Goal: Transaction & Acquisition: Download file/media

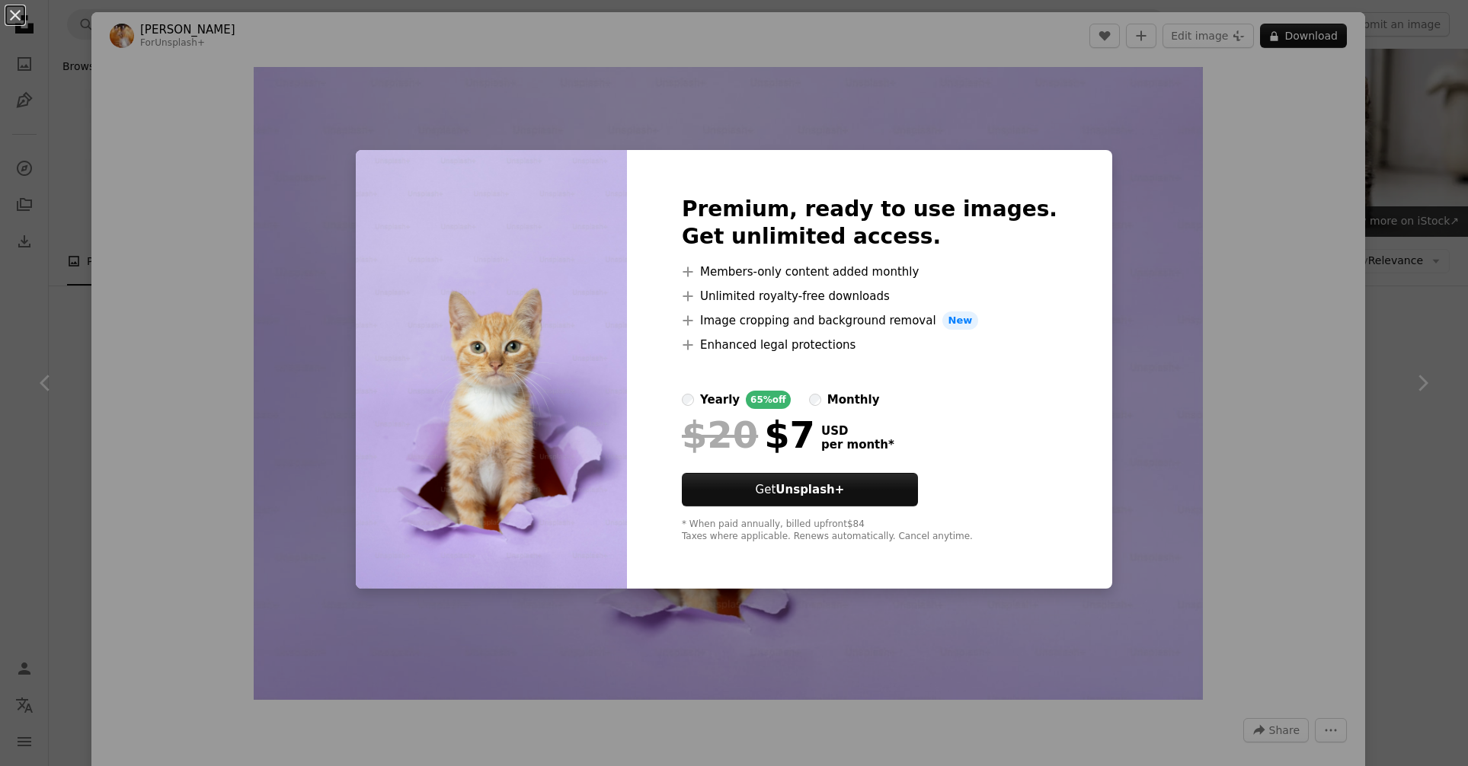
scroll to position [5078, 0]
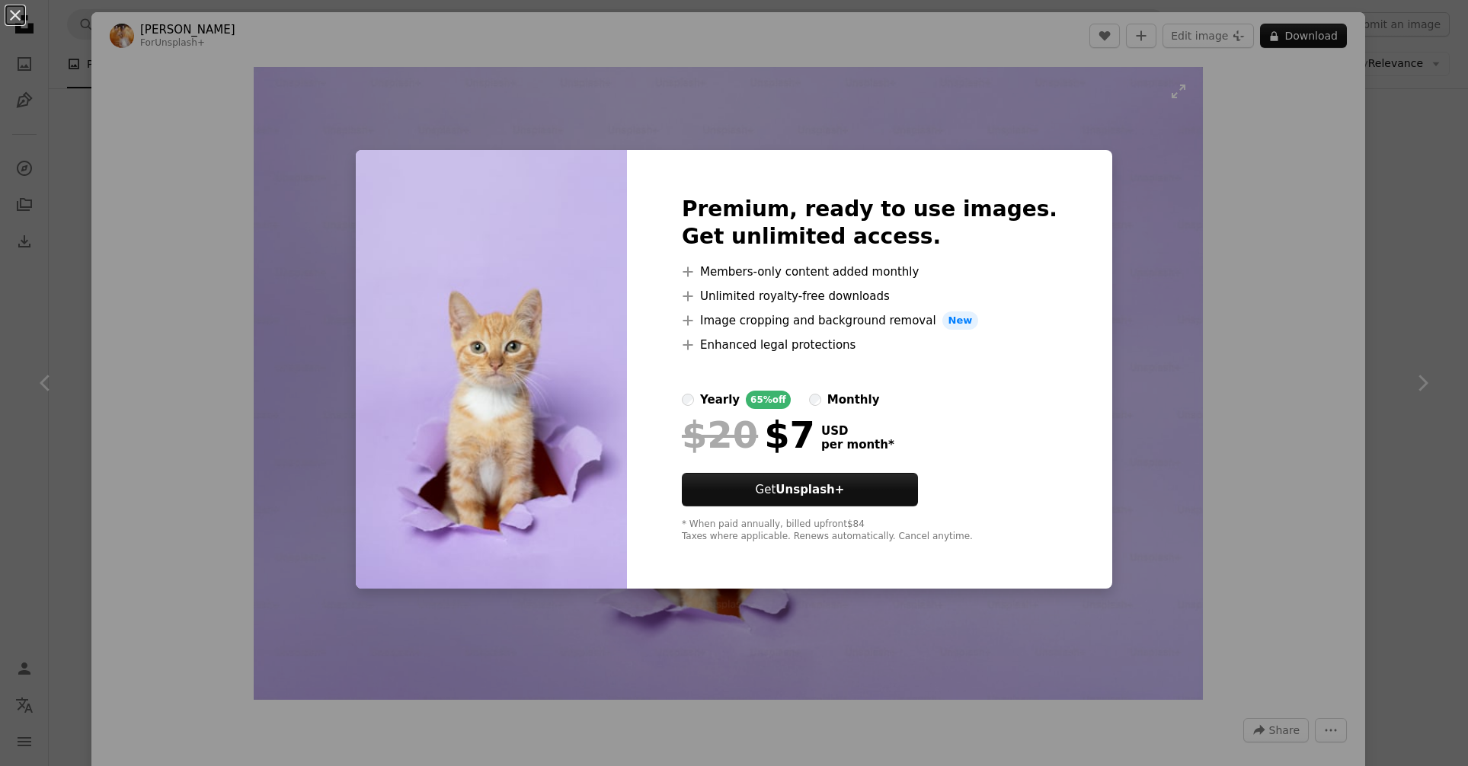
drag, startPoint x: 1174, startPoint y: 395, endPoint x: 1100, endPoint y: 106, distance: 298.0
click at [1174, 389] on div "An X shape Premium, ready to use images. Get unlimited access. A plus sign Memb…" at bounding box center [734, 383] width 1468 height 766
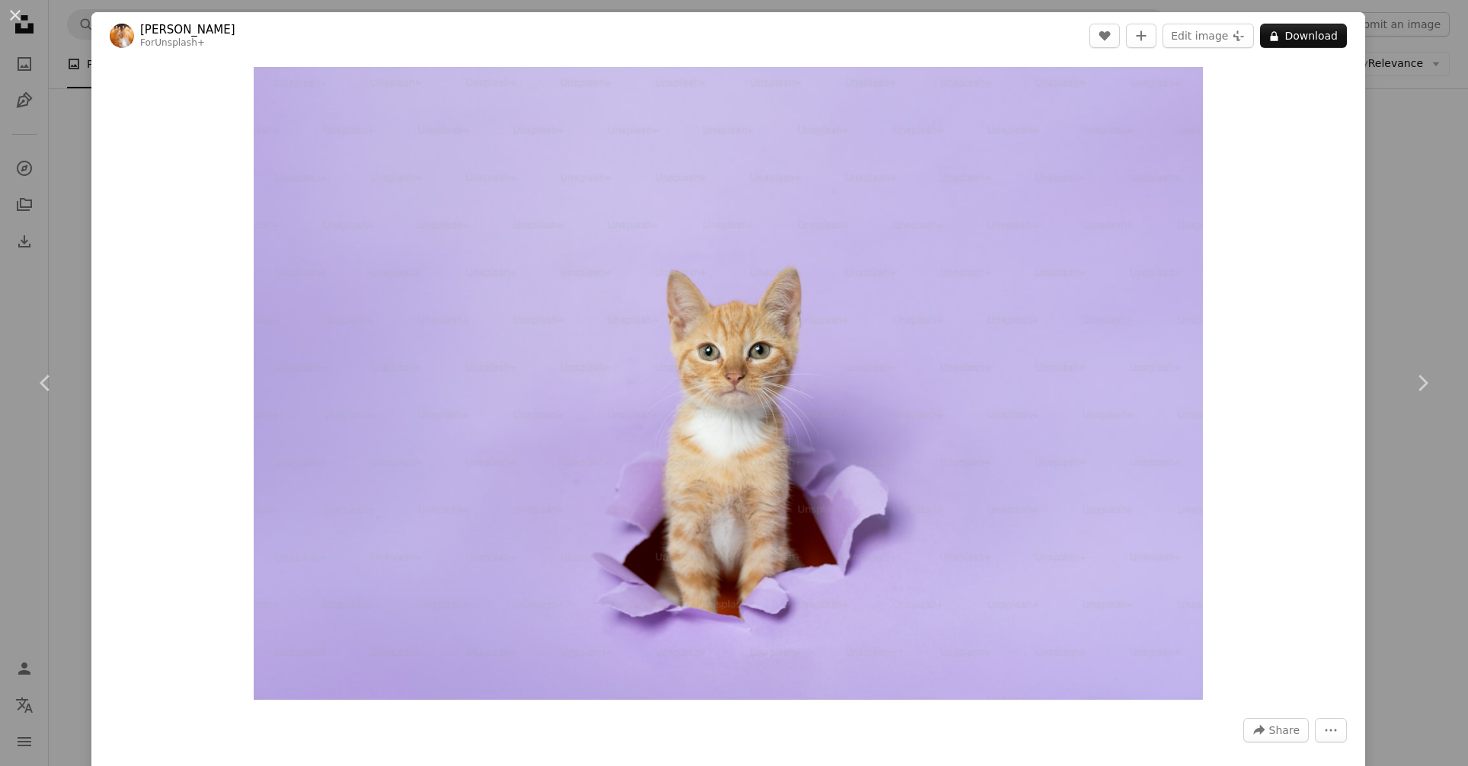
click at [1415, 133] on div "An X shape Chevron left Chevron right [PERSON_NAME] For Unsplash+ A heart A plu…" at bounding box center [734, 383] width 1468 height 766
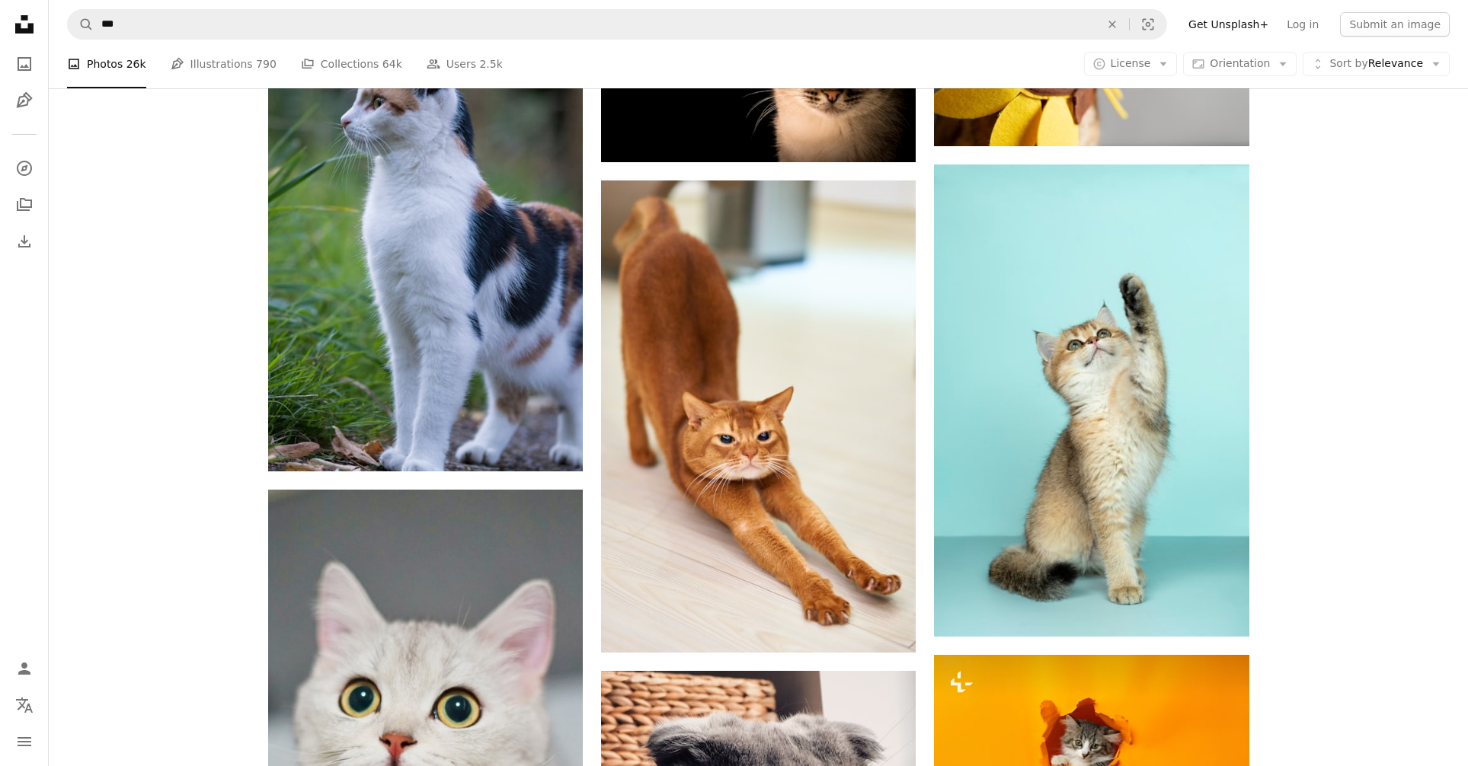
scroll to position [1166, 0]
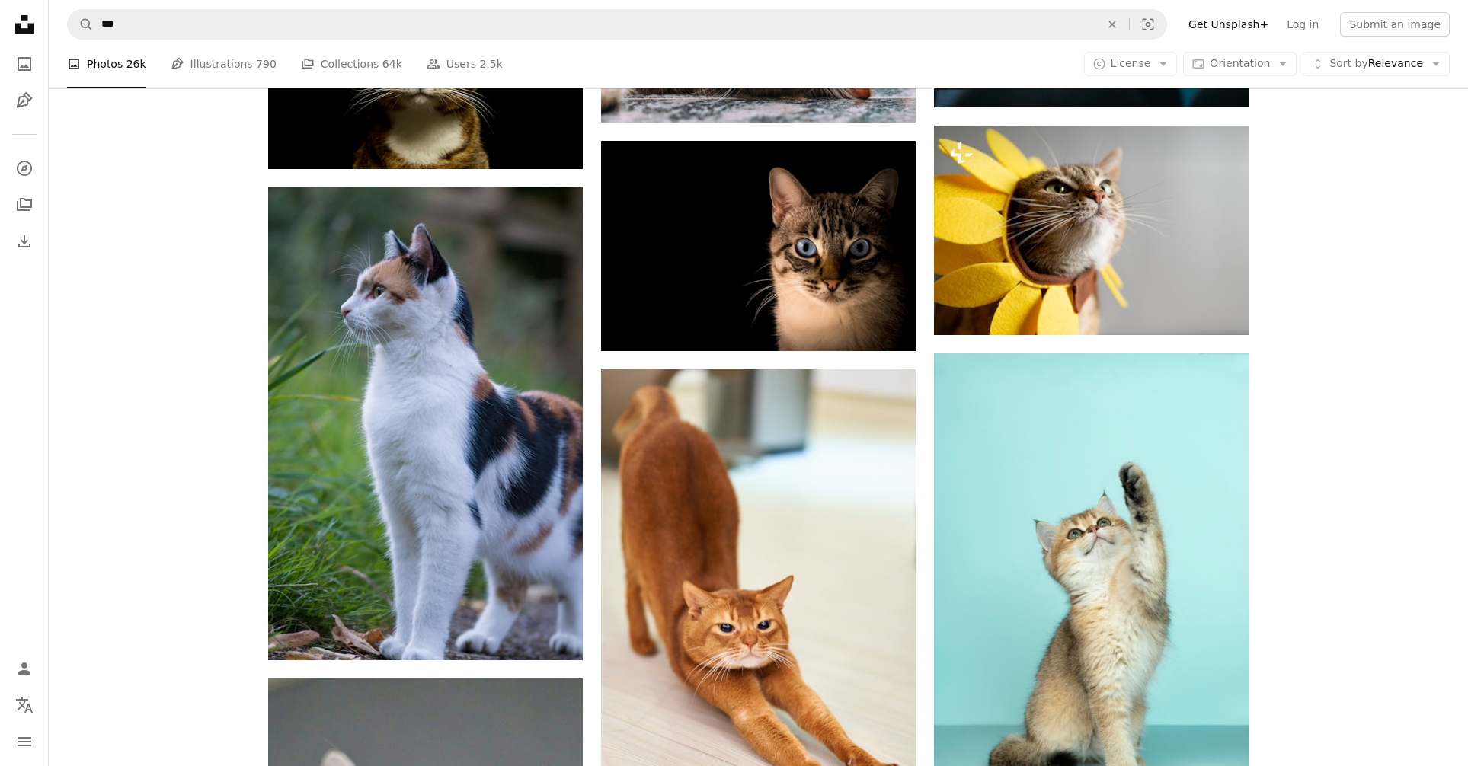
click at [220, 66] on link "Pen Tool Illustrations 790" at bounding box center [224, 64] width 106 height 49
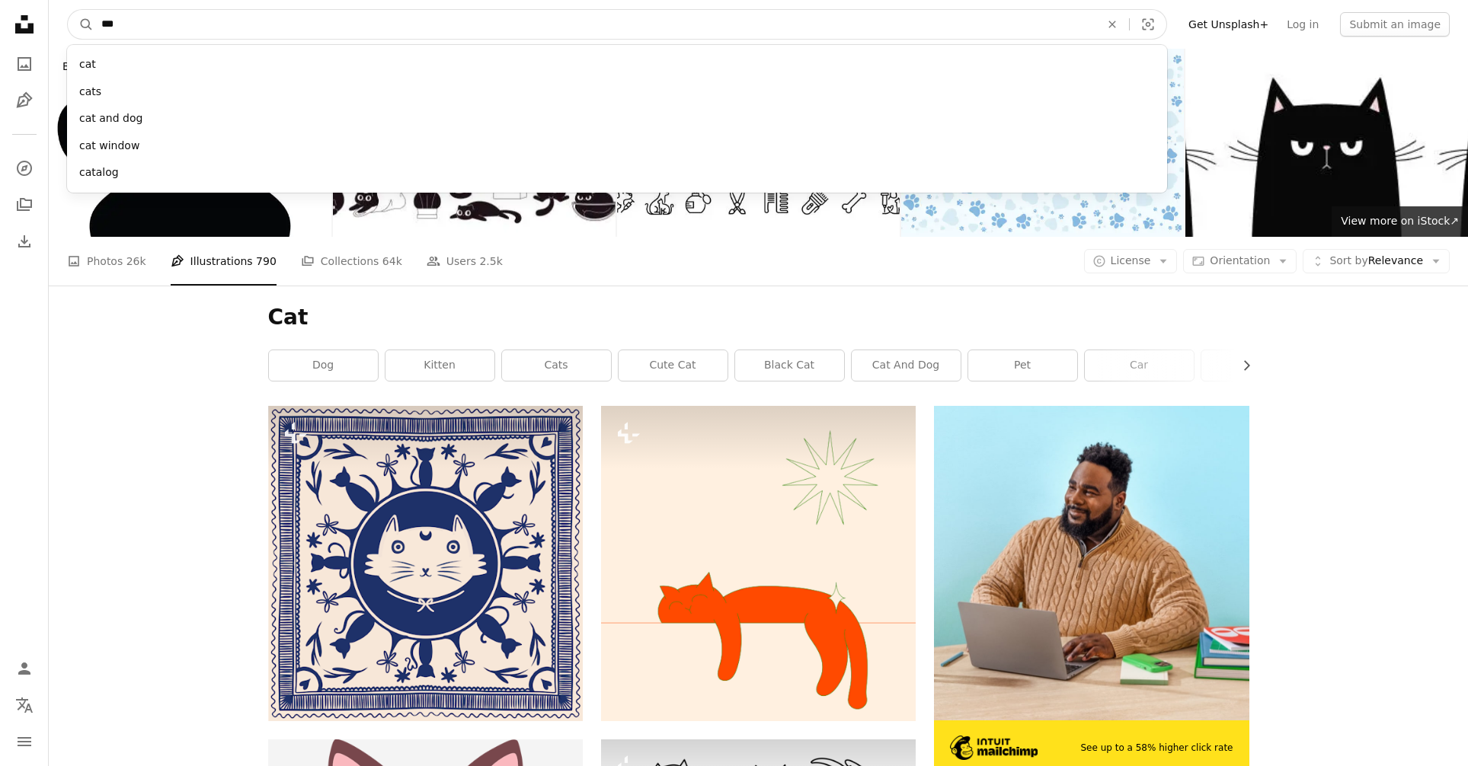
drag, startPoint x: 228, startPoint y: 22, endPoint x: 50, endPoint y: 10, distance: 177.9
click at [50, 10] on nav "A magnifying glass *** cat cats cat and dog cat window catalog An X shape Visua…" at bounding box center [758, 24] width 1419 height 49
type input "******"
click button "A magnifying glass" at bounding box center [81, 24] width 26 height 29
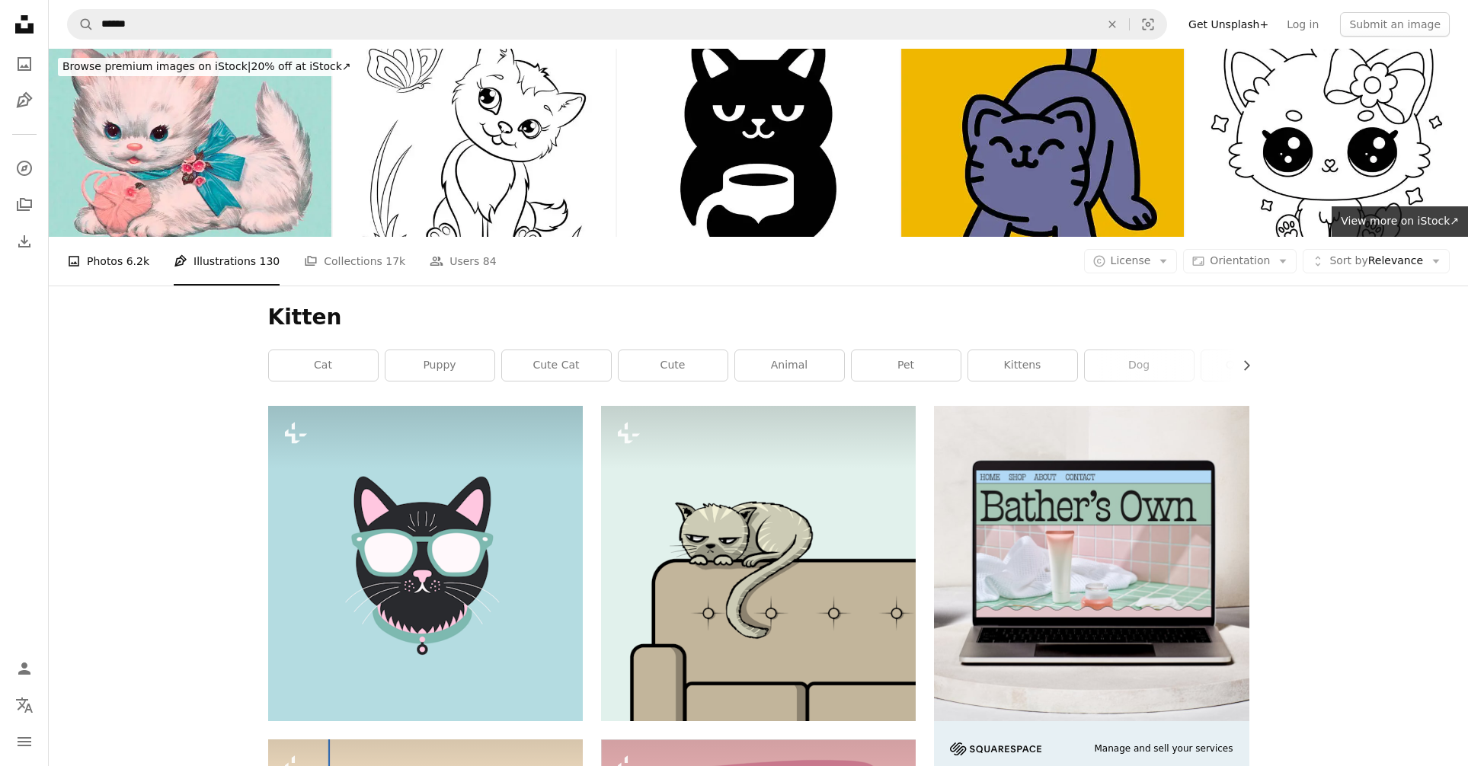
click at [112, 261] on link "A photo Photos 6.2k" at bounding box center [108, 261] width 82 height 49
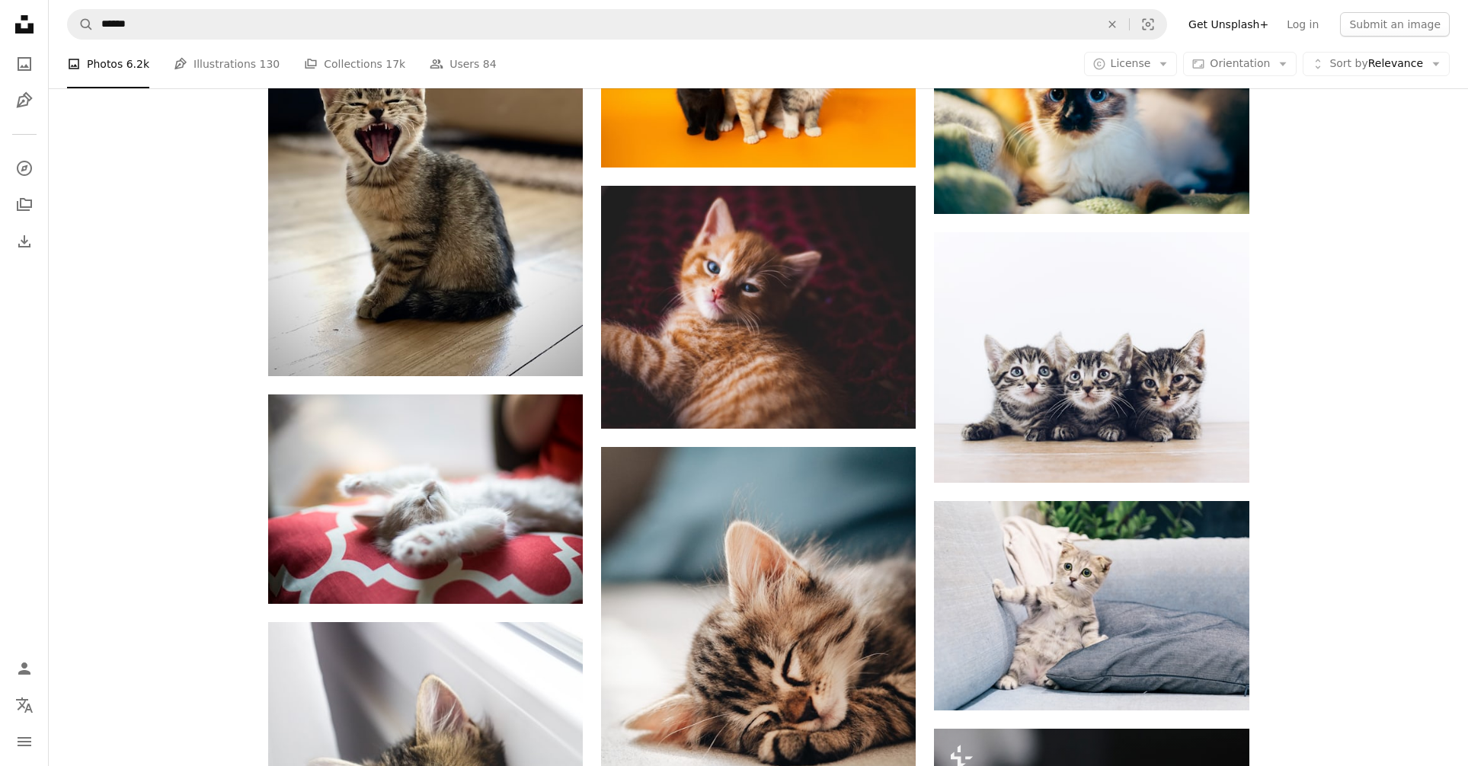
scroll to position [1612, 0]
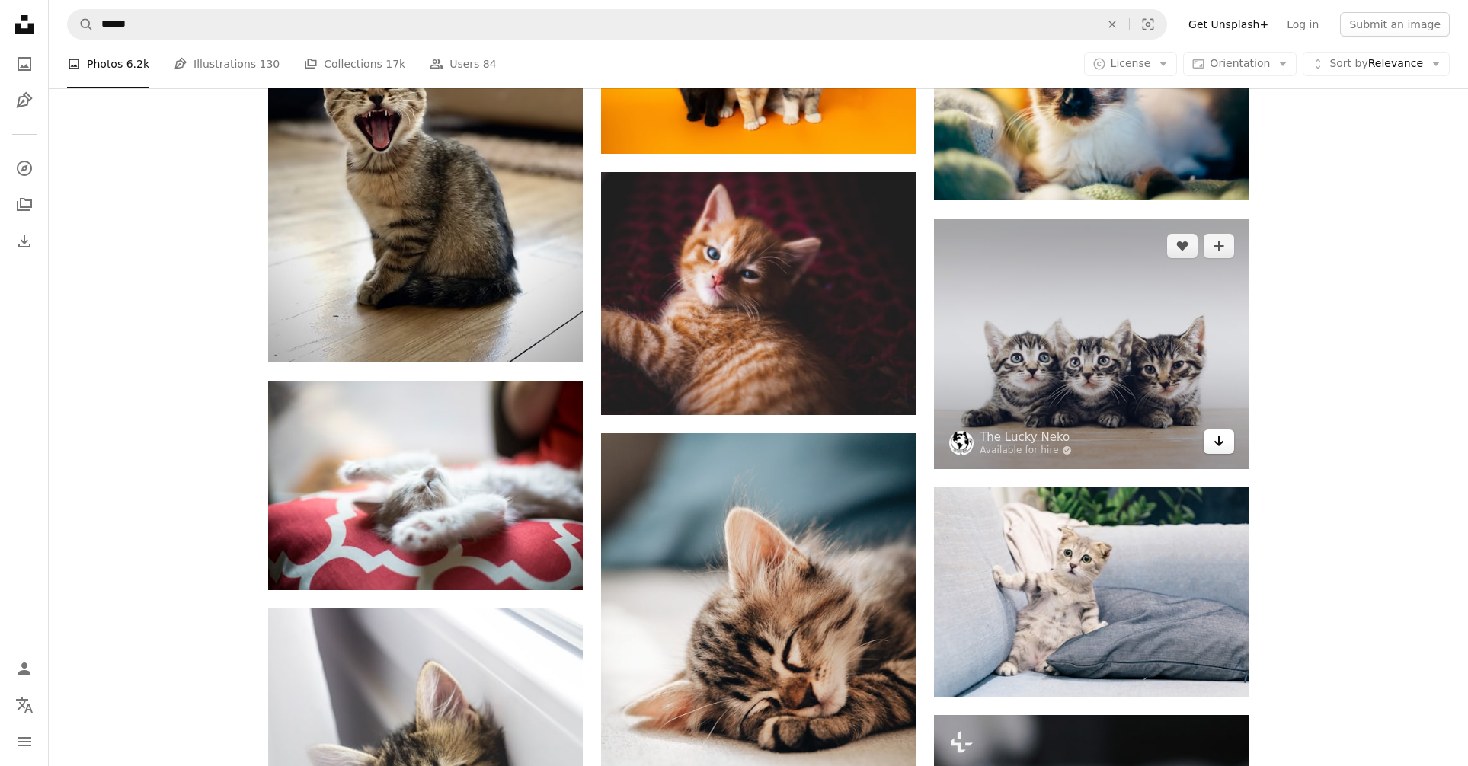
click at [1216, 442] on icon "Arrow pointing down" at bounding box center [1219, 441] width 12 height 18
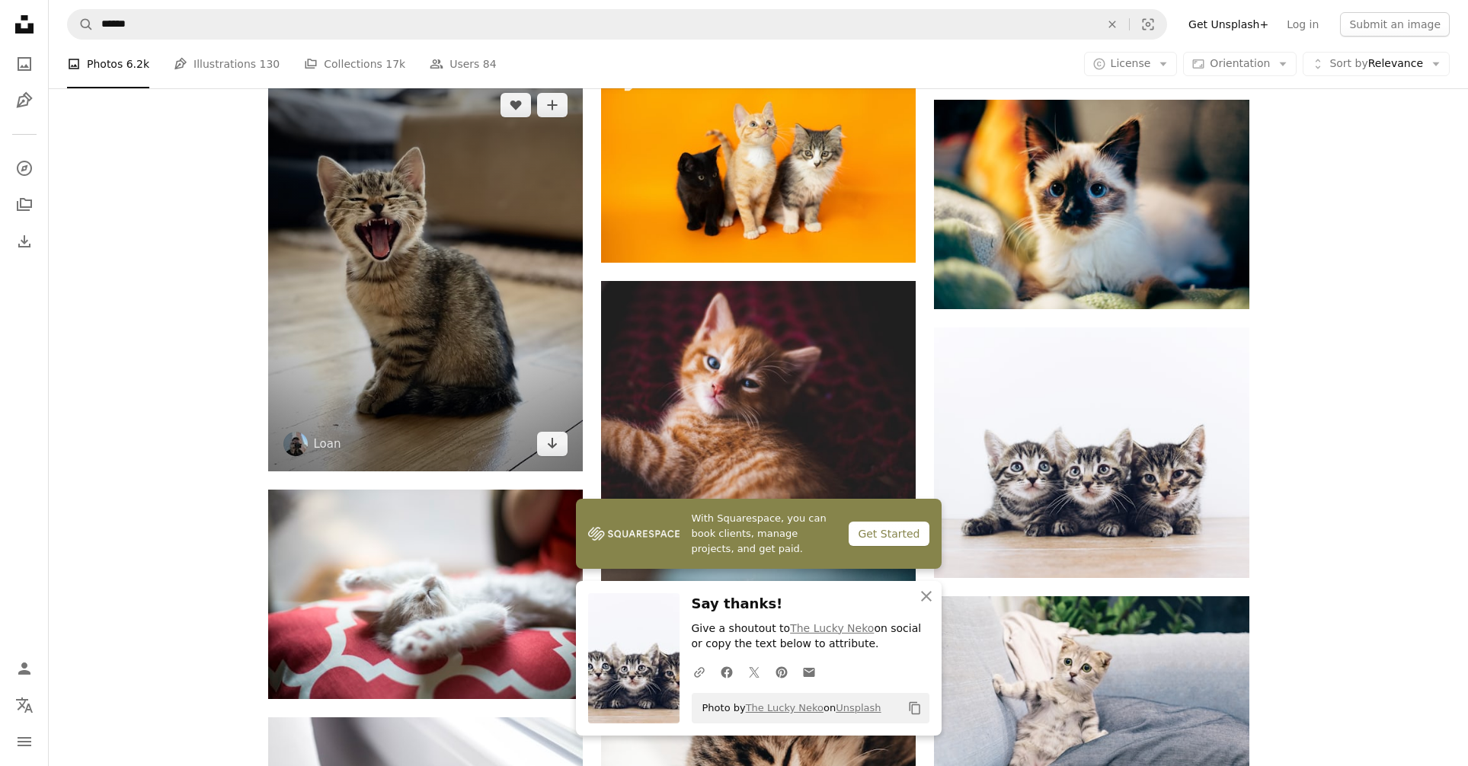
scroll to position [1499, 0]
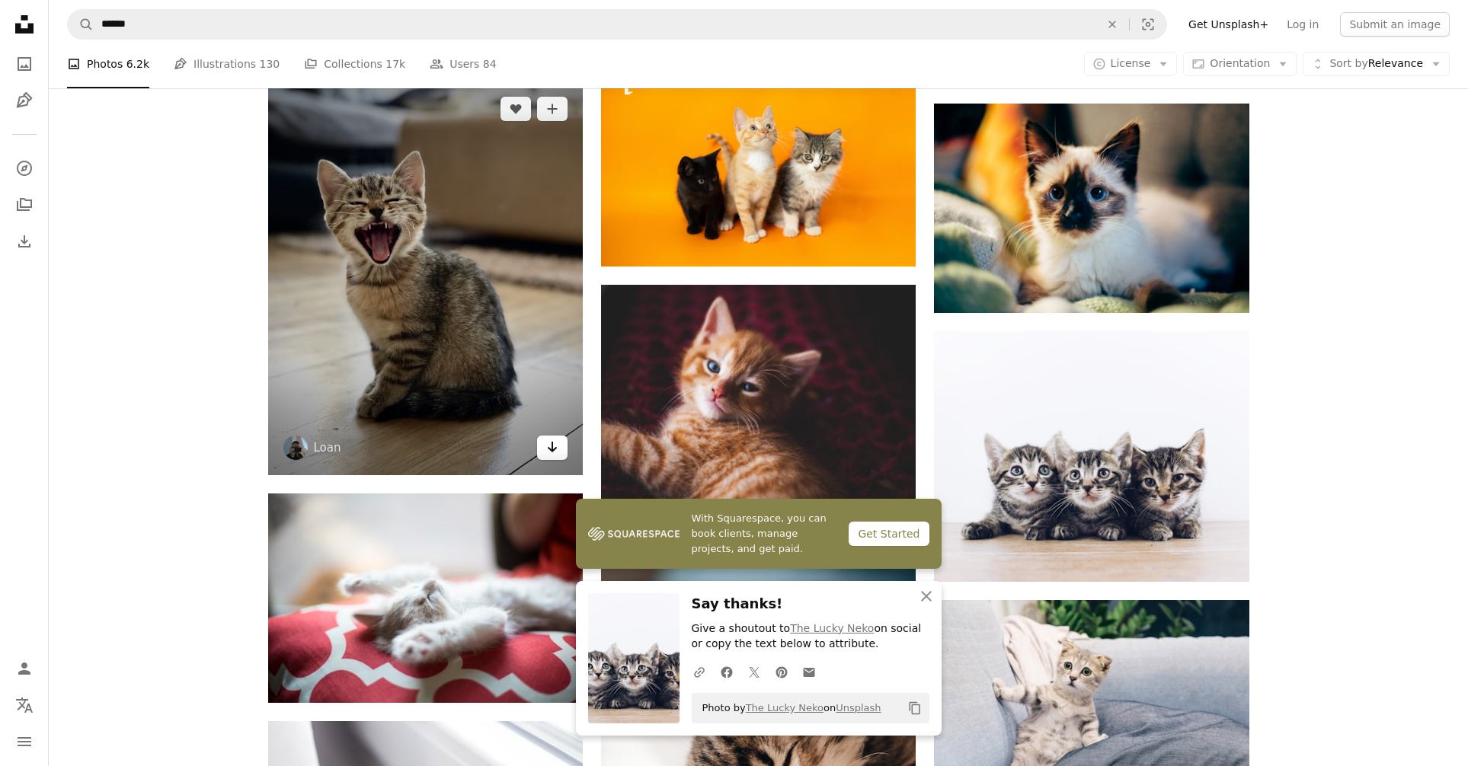
click at [556, 451] on icon "Arrow pointing down" at bounding box center [552, 447] width 12 height 18
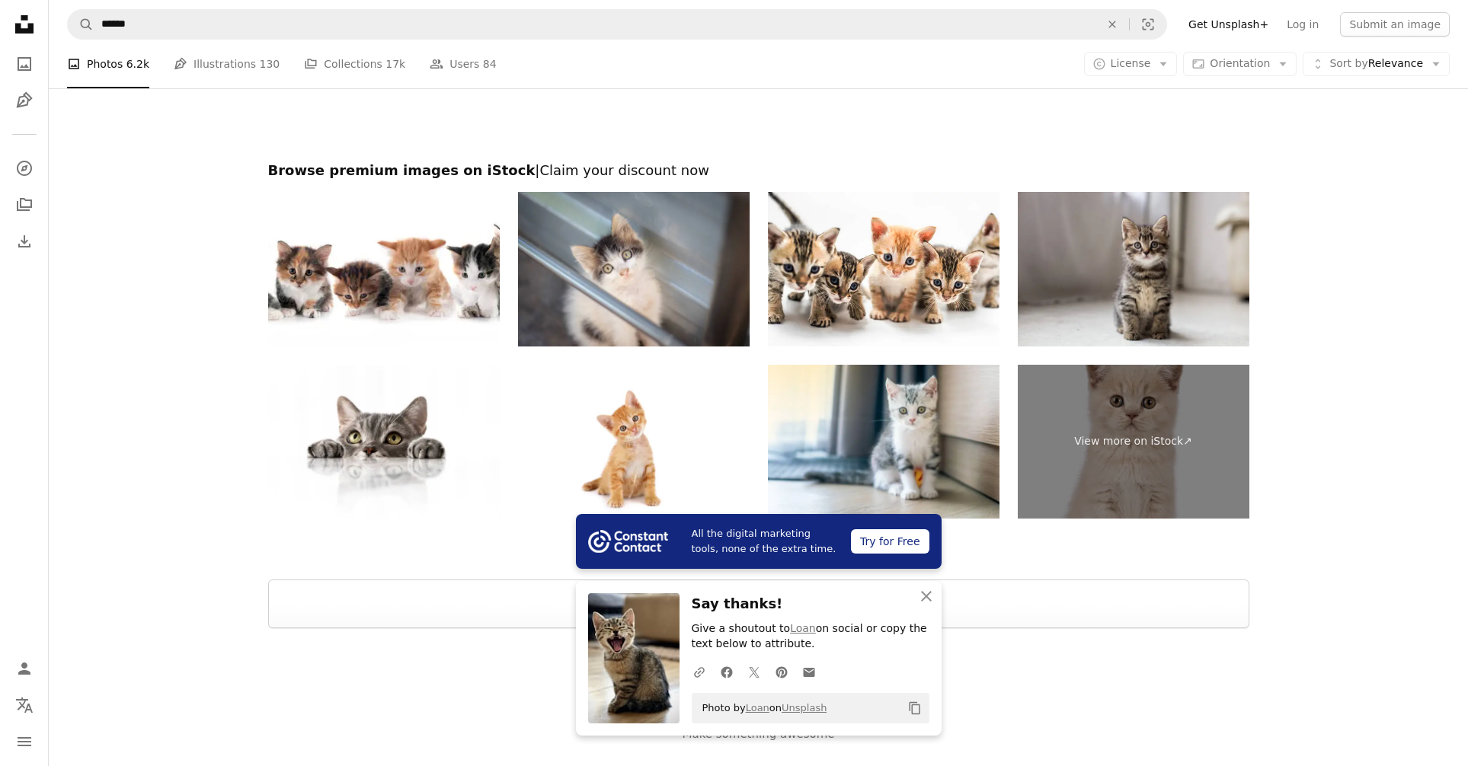
scroll to position [2757, 0]
